Goal: Information Seeking & Learning: Learn about a topic

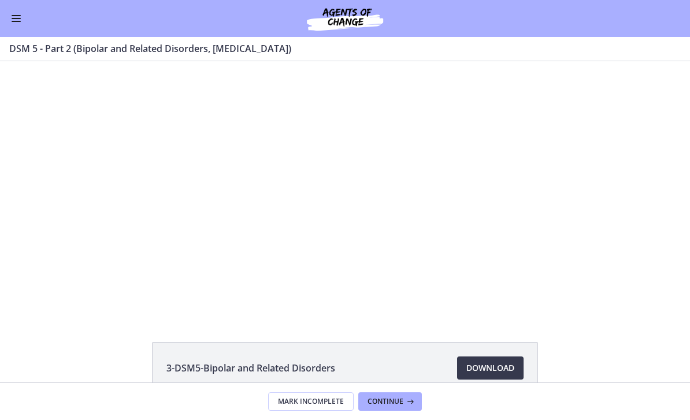
click at [315, 332] on div "3-DSM5-Bipolar and Related Disorders Download Opens in a new window 4-DSM5-[MED…" at bounding box center [345, 221] width 690 height 321
click at [396, 188] on div at bounding box center [345, 188] width 452 height 254
click at [238, 404] on footer "Mark Incomplete Continue" at bounding box center [345, 401] width 690 height 38
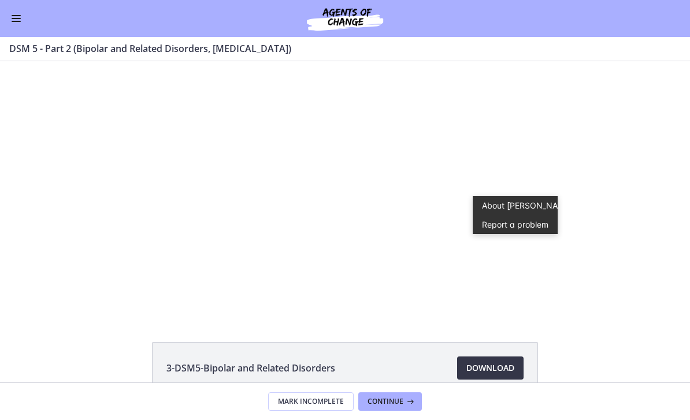
click at [509, 370] on span "Download Opens in a new window" at bounding box center [490, 368] width 48 height 14
click at [344, 193] on icon "Pause" at bounding box center [345, 179] width 65 height 65
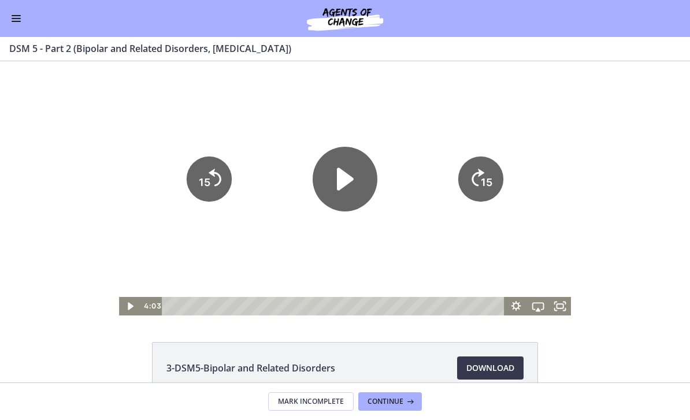
click at [356, 182] on icon "Play Video" at bounding box center [345, 179] width 65 height 65
click at [477, 362] on span "Download Opens in a new window" at bounding box center [490, 368] width 48 height 14
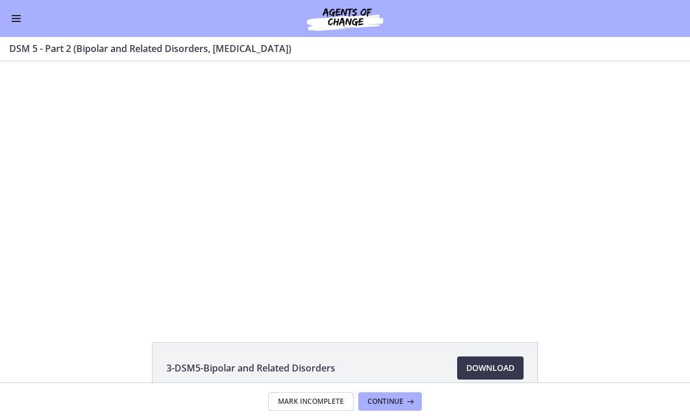
click at [266, 116] on div at bounding box center [345, 188] width 452 height 254
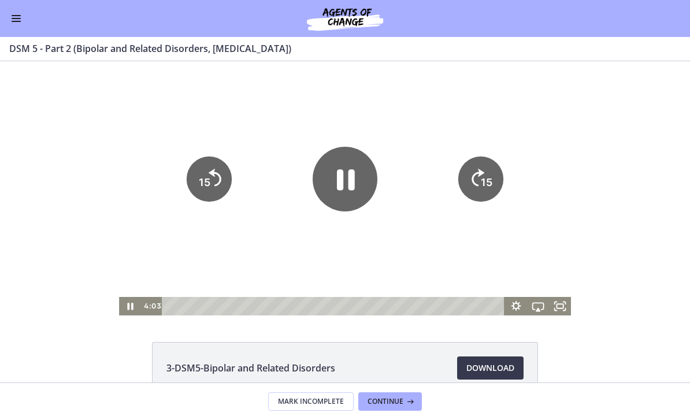
click at [368, 169] on icon "Pause" at bounding box center [345, 179] width 65 height 65
click at [328, 172] on icon "Play Video" at bounding box center [345, 179] width 65 height 65
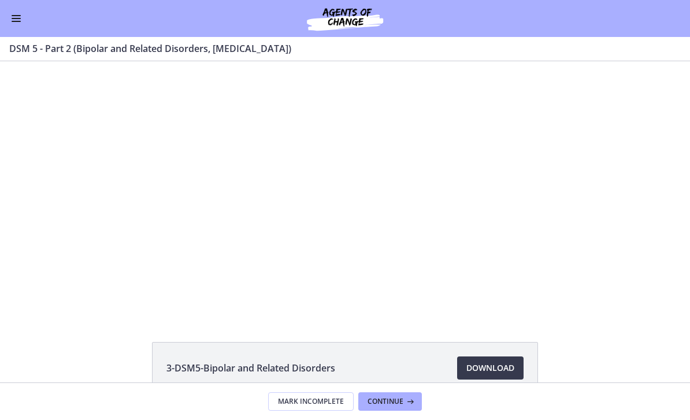
click at [225, 256] on div at bounding box center [345, 188] width 452 height 254
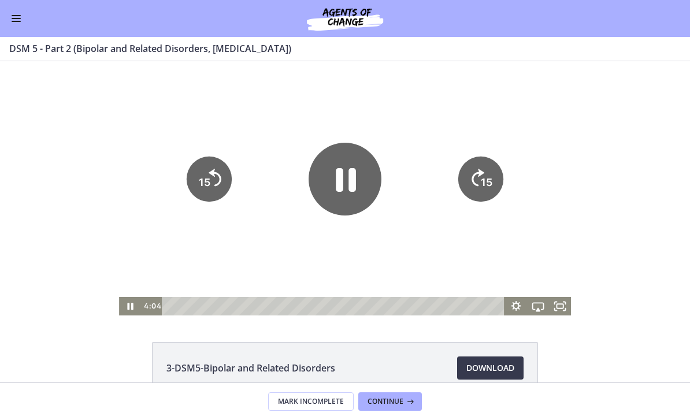
click at [337, 161] on icon "Pause" at bounding box center [344, 179] width 73 height 73
click at [343, 166] on icon "Play Video" at bounding box center [345, 179] width 65 height 65
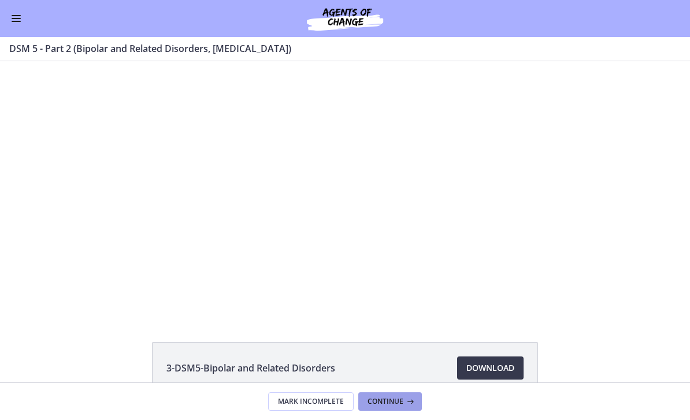
click at [388, 398] on span "Continue" at bounding box center [385, 401] width 36 height 9
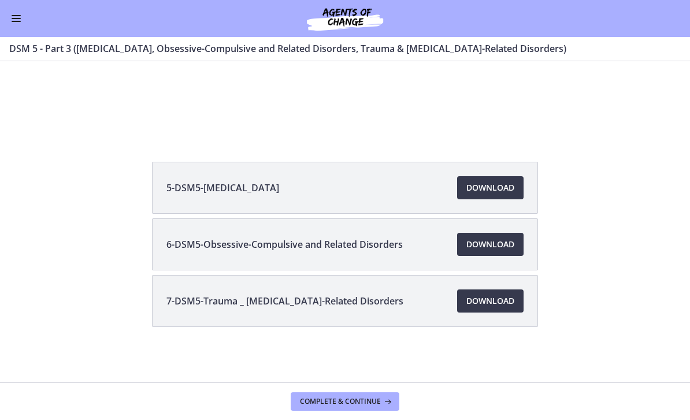
scroll to position [180, 0]
click at [12, 23] on button "Enable menu" at bounding box center [16, 19] width 14 height 14
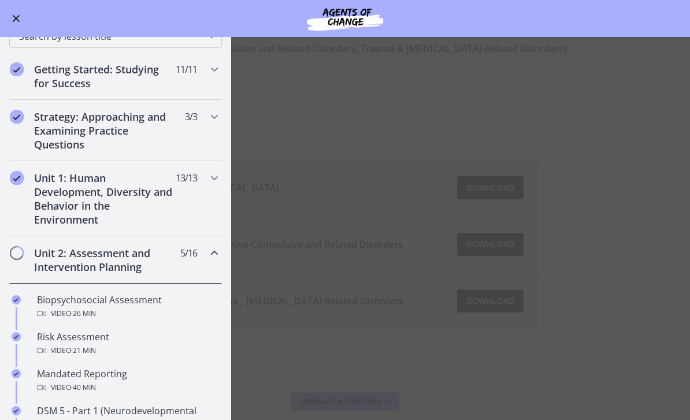
scroll to position [117, 0]
click at [90, 260] on h2 "Unit 2: Assessment and Intervention Planning" at bounding box center [104, 260] width 141 height 28
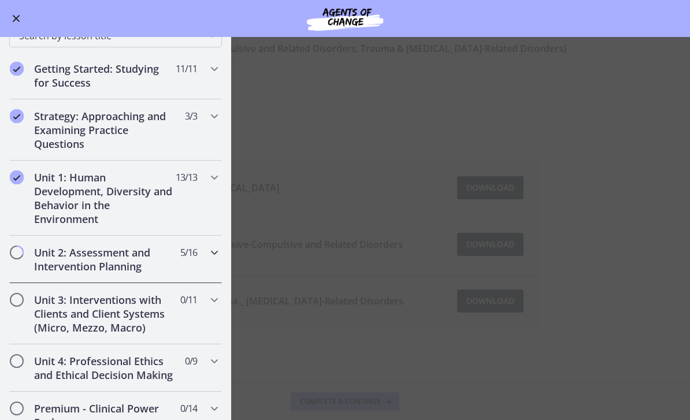
click at [107, 262] on h2 "Unit 2: Assessment and Intervention Planning" at bounding box center [104, 260] width 141 height 28
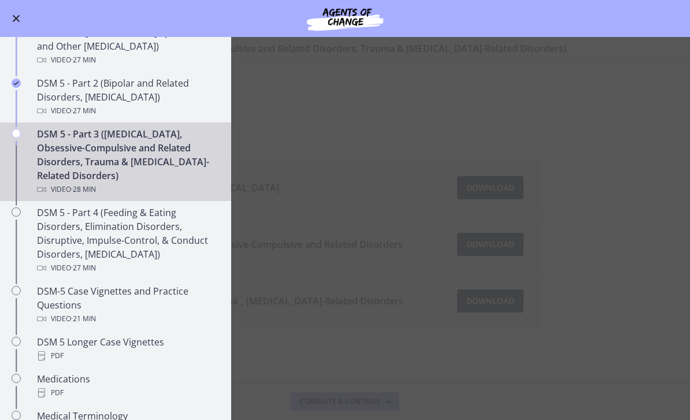
scroll to position [449, 0]
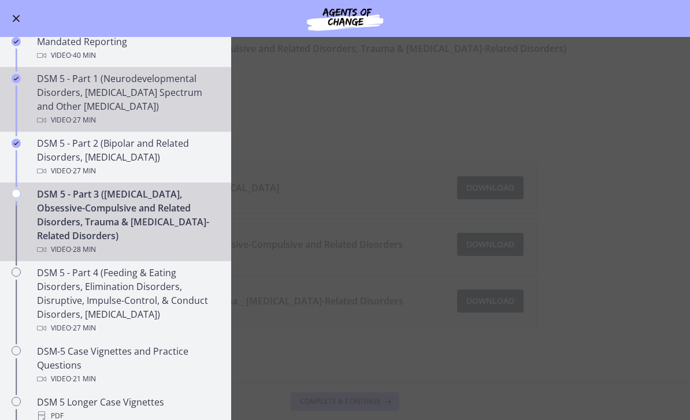
click at [187, 92] on div "DSM 5 - Part 1 (Neurodevelopmental Disorders, [MEDICAL_DATA] Spectrum and Other…" at bounding box center [127, 99] width 180 height 55
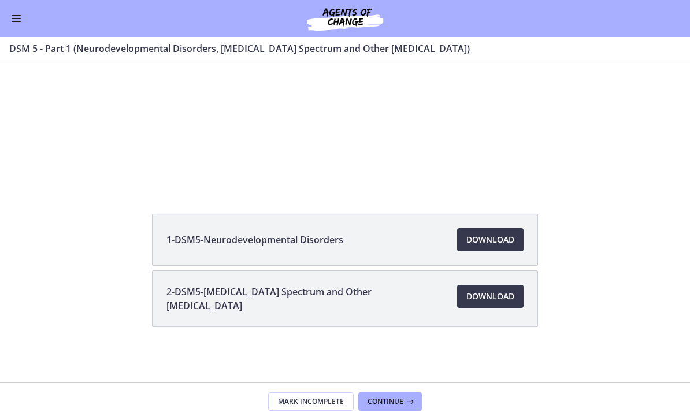
scroll to position [128, 0]
click at [292, 230] on li "1-DSM5-Neurodevelopmental Disorders Download Opens in a new window" at bounding box center [345, 240] width 386 height 52
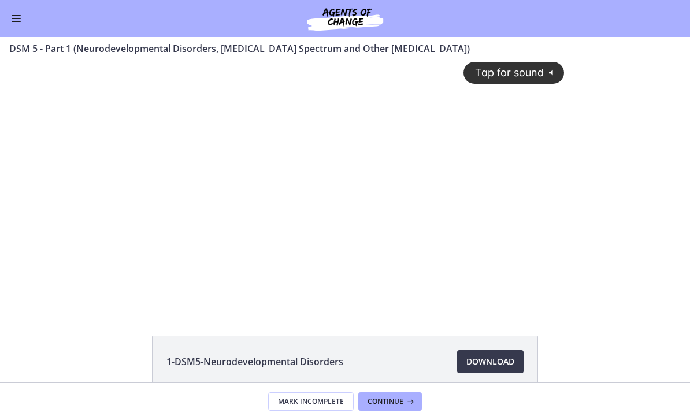
scroll to position [81, 0]
